Goal: Find specific page/section: Find specific page/section

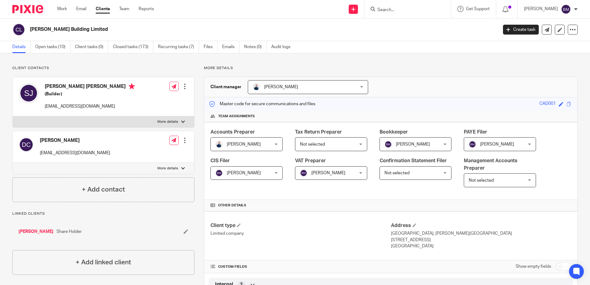
scroll to position [432, 0]
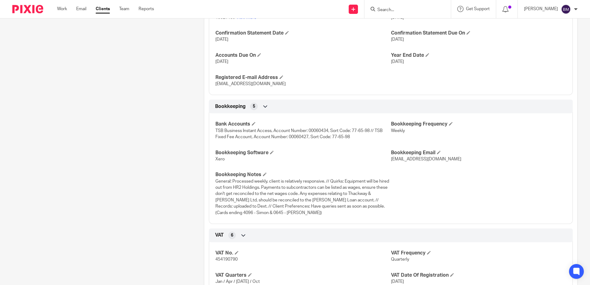
click at [406, 11] on input "Search" at bounding box center [405, 10] width 56 height 6
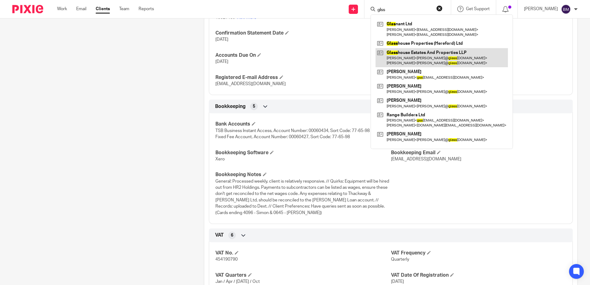
type input "glss"
click at [425, 58] on link at bounding box center [442, 57] width 132 height 19
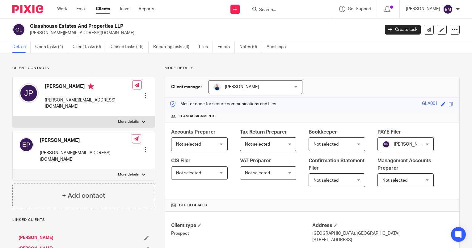
click at [280, 12] on input "Search" at bounding box center [286, 10] width 56 height 6
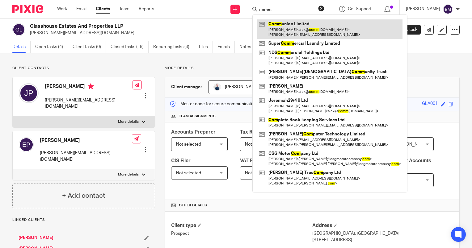
type input "comm"
click at [284, 24] on link at bounding box center [329, 28] width 145 height 19
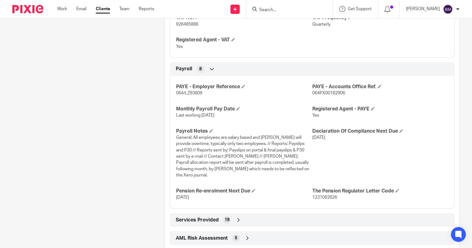
scroll to position [606, 0]
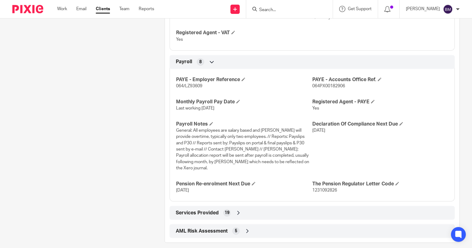
click at [280, 12] on input "Search" at bounding box center [286, 10] width 56 height 6
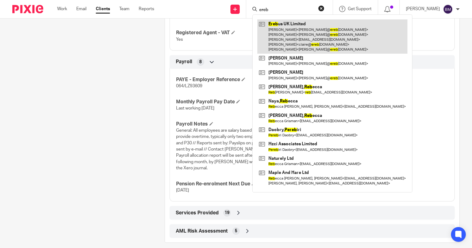
type input "ereb"
click at [293, 36] on link at bounding box center [332, 36] width 150 height 34
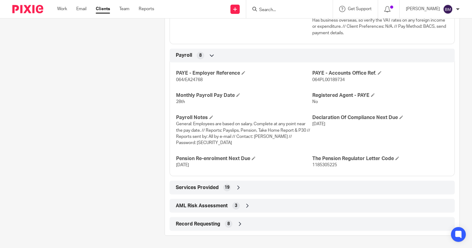
scroll to position [665, 0]
click at [276, 111] on div "PAYE - Employer Reference 064/EA24768 PAYE - Accounts Office Ref. 064PL00189734…" at bounding box center [311, 117] width 285 height 119
click at [280, 12] on input "Search" at bounding box center [286, 10] width 56 height 6
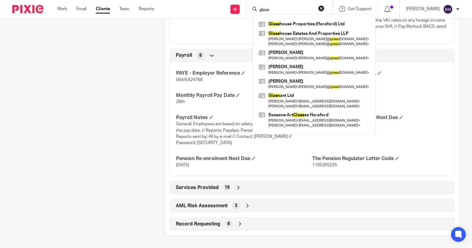
type input "glass"
drag, startPoint x: 275, startPoint y: 8, endPoint x: 278, endPoint y: 9, distance: 3.5
click at [275, 8] on input "glass" at bounding box center [286, 10] width 56 height 6
drag, startPoint x: 290, startPoint y: 9, endPoint x: 230, endPoint y: 5, distance: 60.3
click at [231, 5] on div "Send new email Create task Add client Request signature glass Glass house Prope…" at bounding box center [317, 9] width 308 height 18
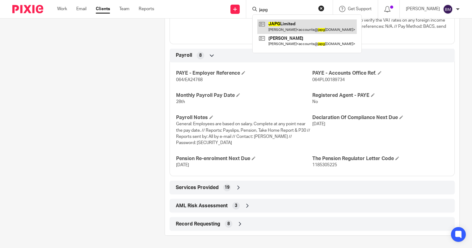
type input "japg"
click at [311, 26] on link at bounding box center [306, 26] width 99 height 14
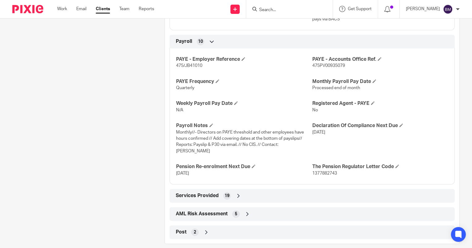
scroll to position [762, 0]
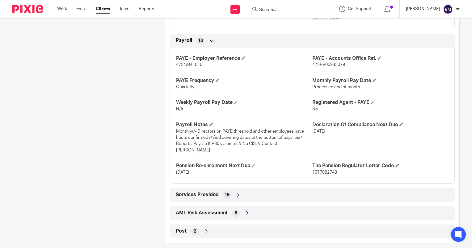
click at [280, 11] on input "Search" at bounding box center [286, 10] width 56 height 6
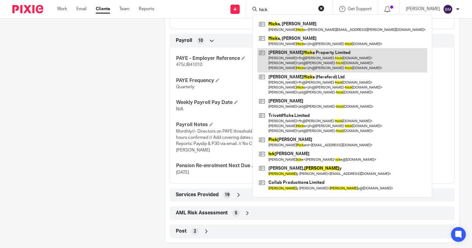
type input "hick"
click at [299, 57] on link at bounding box center [342, 60] width 170 height 24
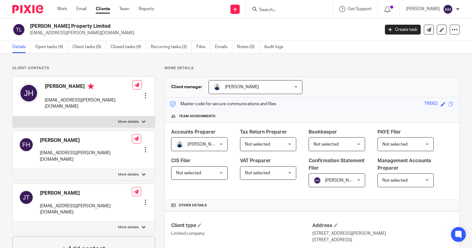
click at [273, 10] on input "Search" at bounding box center [286, 10] width 56 height 6
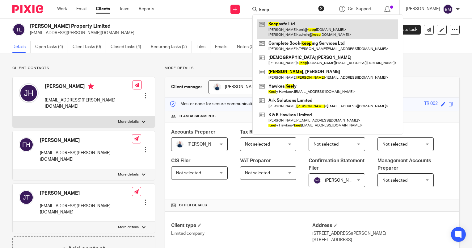
type input "keep"
click at [310, 23] on link at bounding box center [327, 28] width 141 height 19
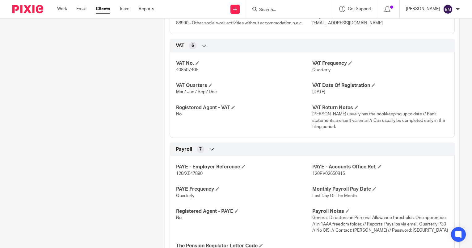
scroll to position [556, 0]
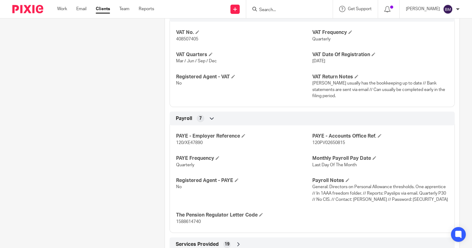
click at [281, 11] on input "Search" at bounding box center [286, 10] width 56 height 6
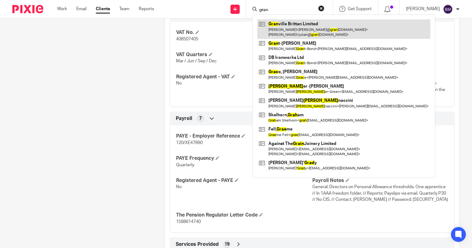
type input "gran"
click at [302, 34] on link at bounding box center [343, 28] width 173 height 19
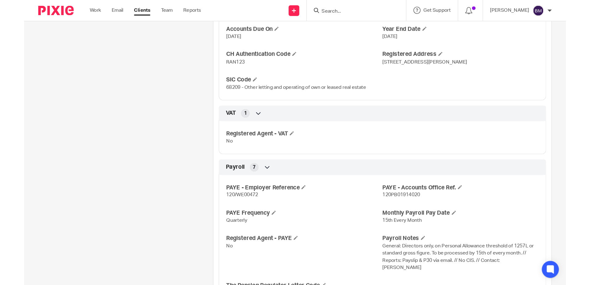
scroll to position [494, 0]
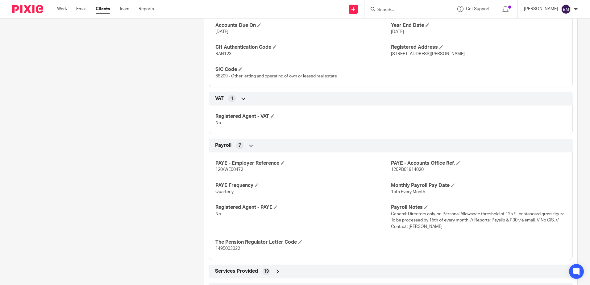
click at [398, 12] on input "Search" at bounding box center [405, 10] width 56 height 6
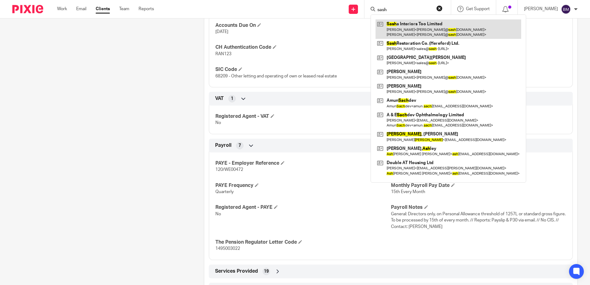
type input "sash"
click at [426, 33] on link at bounding box center [449, 28] width 146 height 19
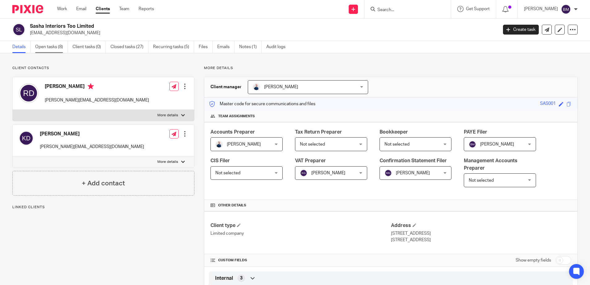
click at [44, 47] on link "Open tasks (8)" at bounding box center [51, 47] width 33 height 12
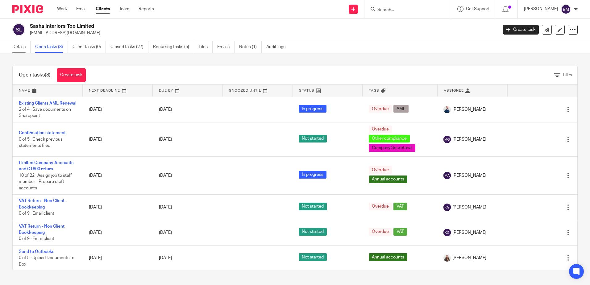
click at [13, 48] on link "Details" at bounding box center [21, 47] width 18 height 12
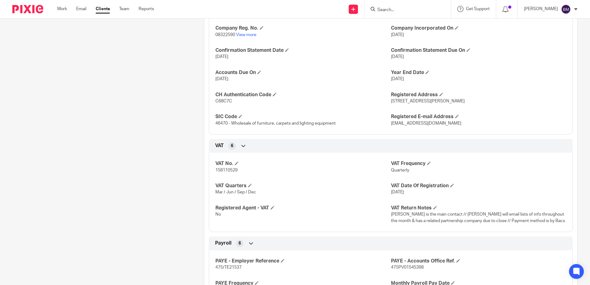
scroll to position [556, 0]
